Goal: Task Accomplishment & Management: Manage account settings

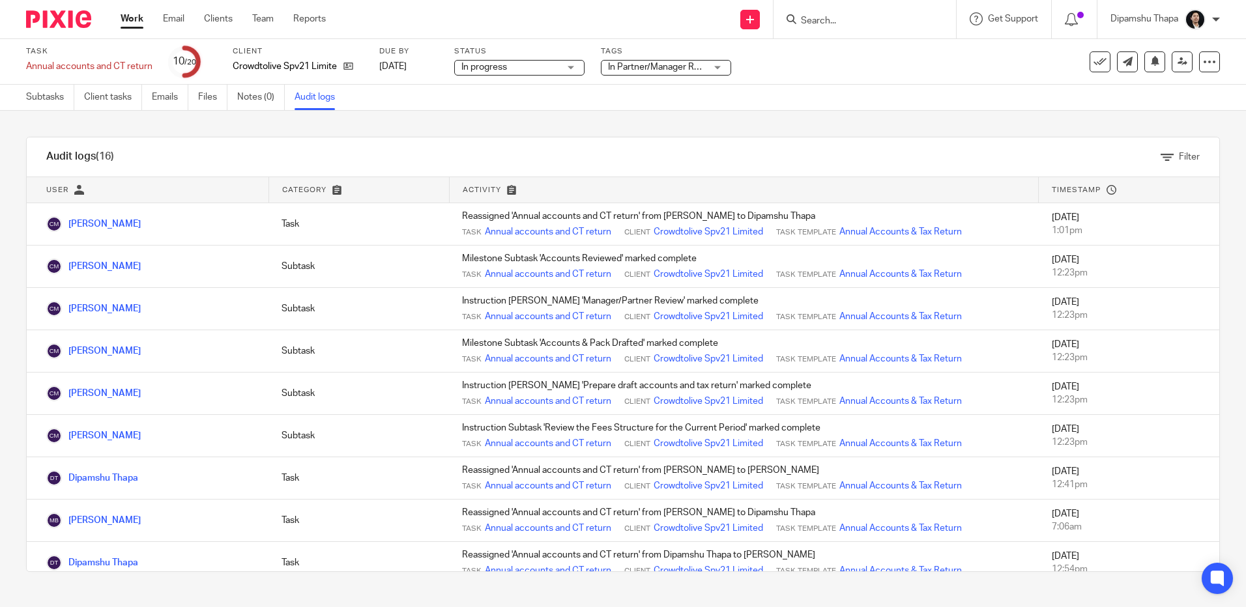
click at [68, 19] on img at bounding box center [58, 19] width 65 height 18
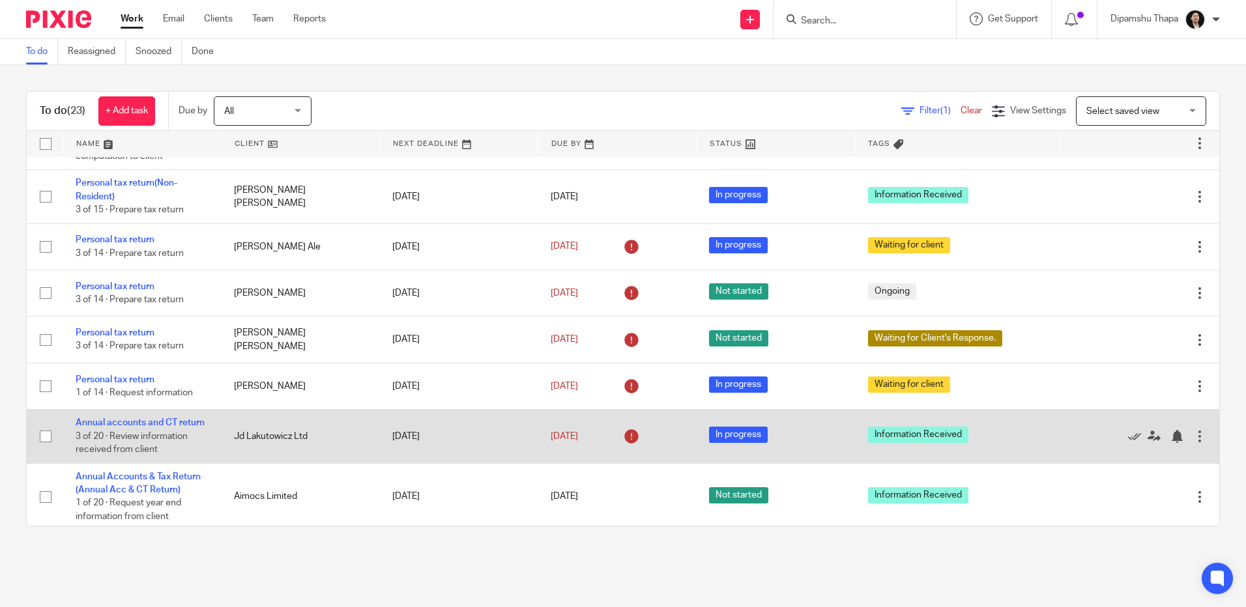
scroll to position [1043, 0]
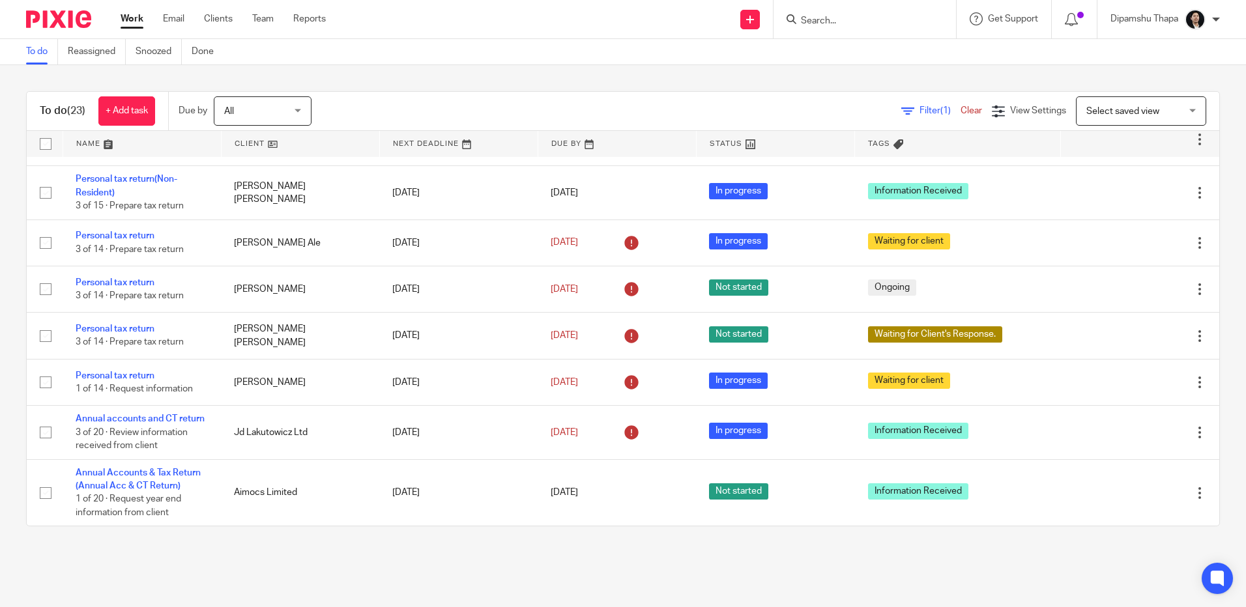
click at [1037, 542] on div "To do (23) + Add task Due by All All [DATE] [DATE] This week Next week This mon…" at bounding box center [623, 308] width 1246 height 487
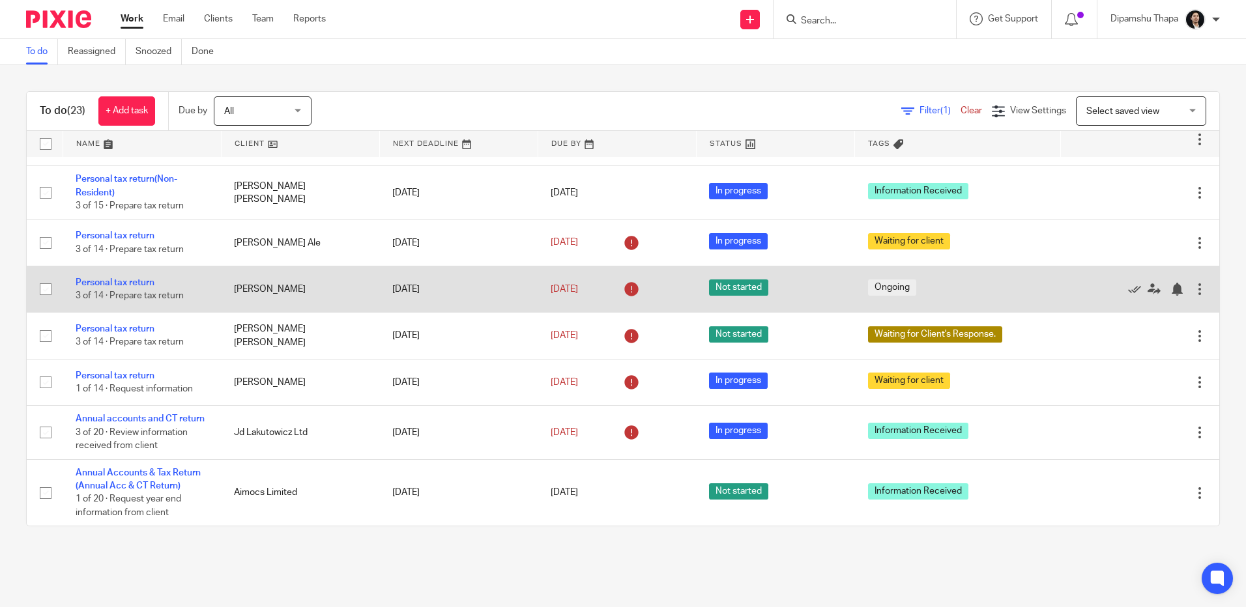
scroll to position [1049, 0]
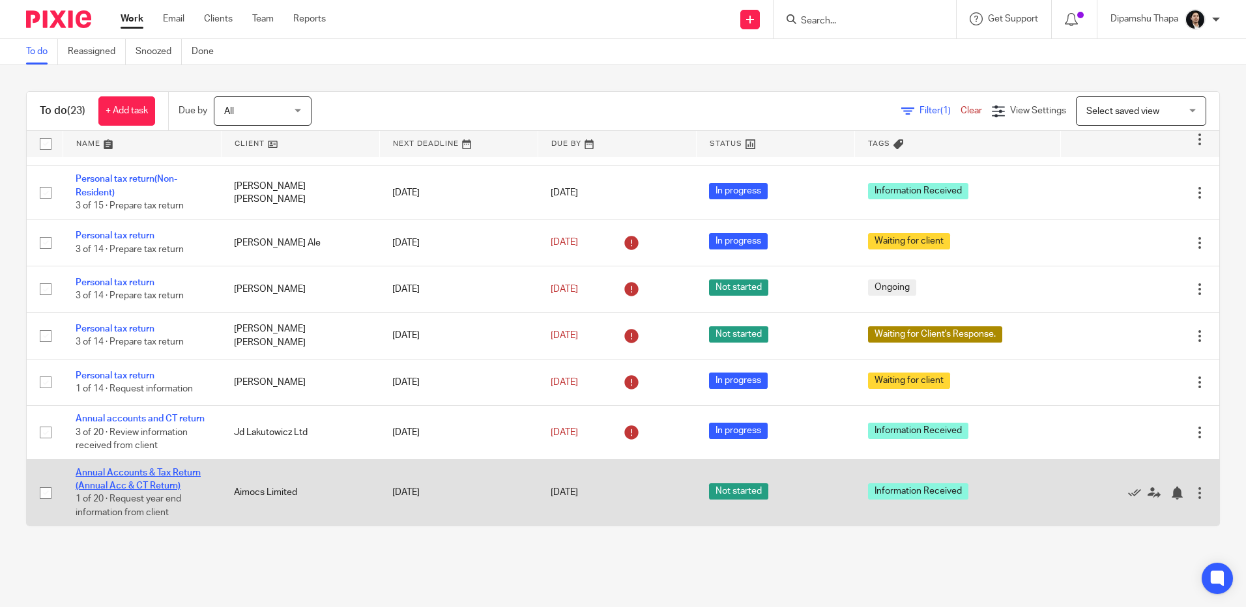
click at [128, 470] on link "Annual Accounts & Tax Return (Annual Acc & CT Return)" at bounding box center [138, 480] width 125 height 22
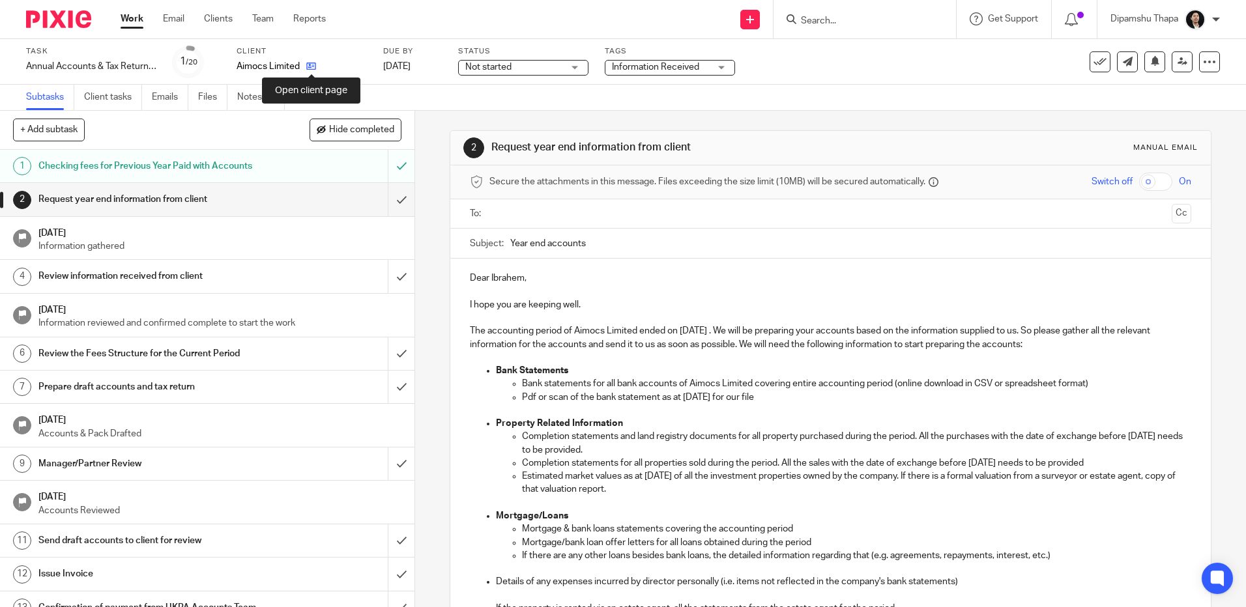
click at [308, 67] on icon at bounding box center [311, 66] width 10 height 10
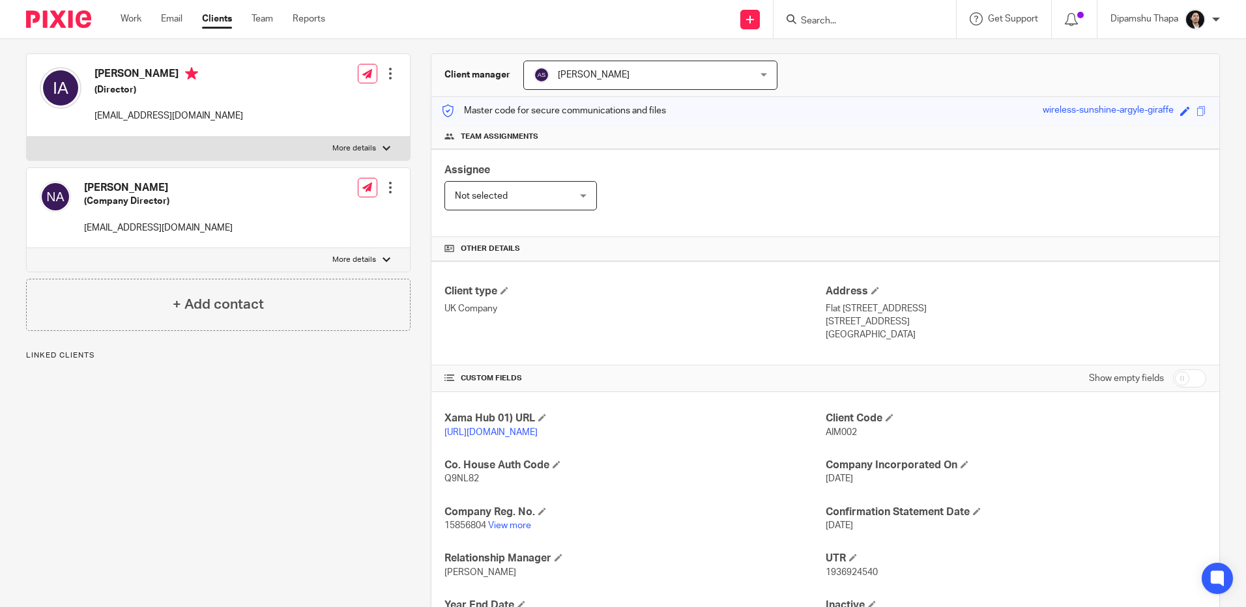
scroll to position [234, 0]
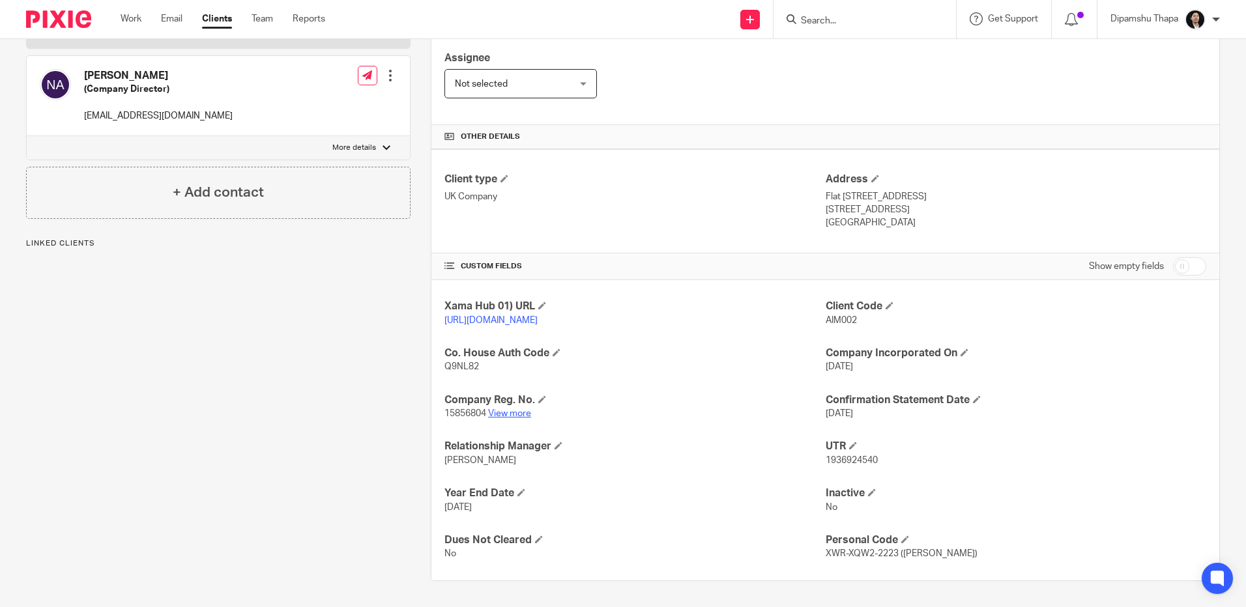
click at [498, 411] on link "View more" at bounding box center [509, 413] width 43 height 9
